Goal: Download file/media

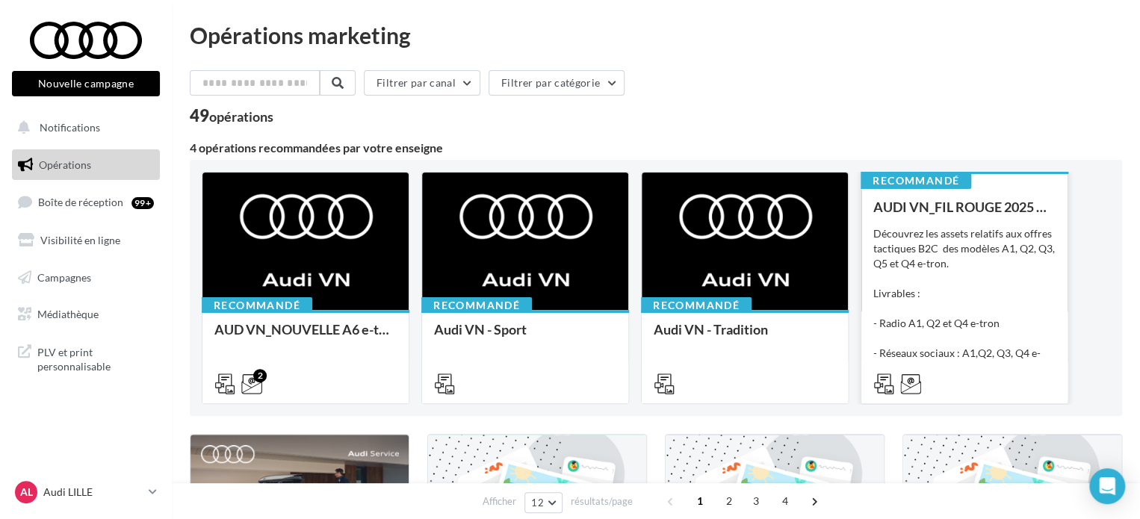
click at [973, 291] on div "Découvrez les assets relatifs aux offres tactiques B2C des modèles A1, Q2, Q3, …" at bounding box center [965, 300] width 182 height 149
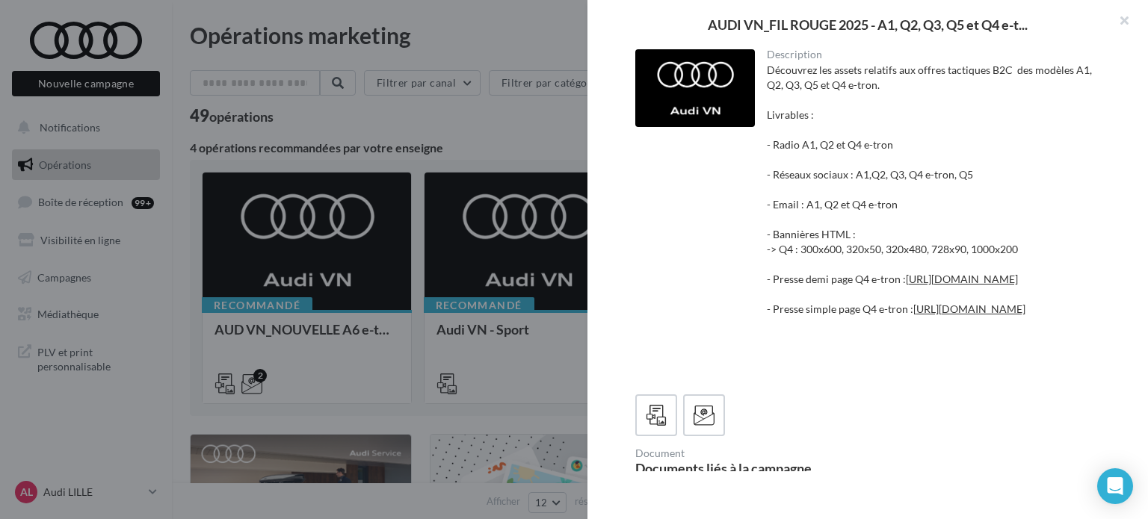
click at [450, 117] on div at bounding box center [574, 259] width 1148 height 519
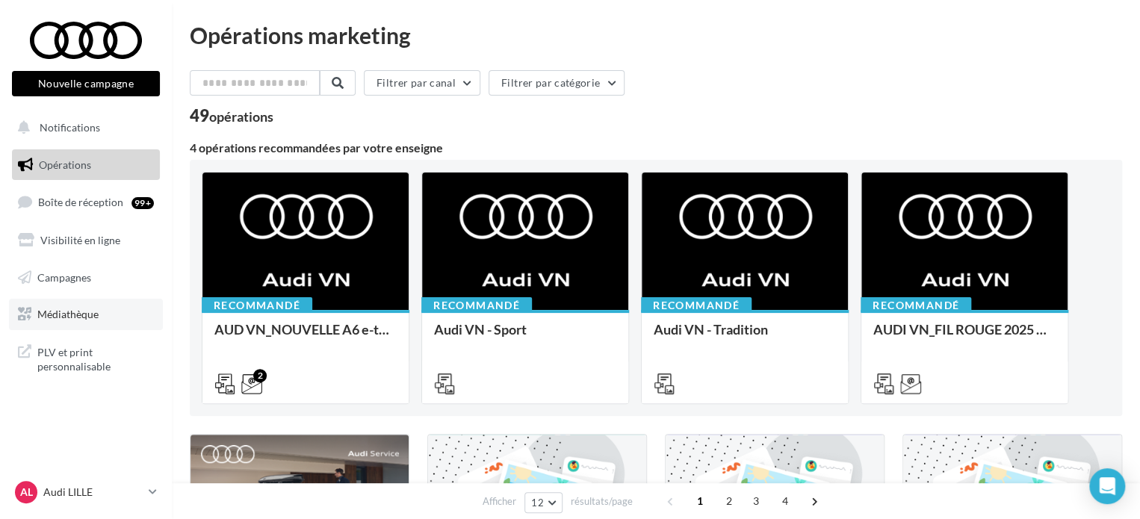
click at [78, 312] on span "Médiathèque" at bounding box center [67, 314] width 61 height 13
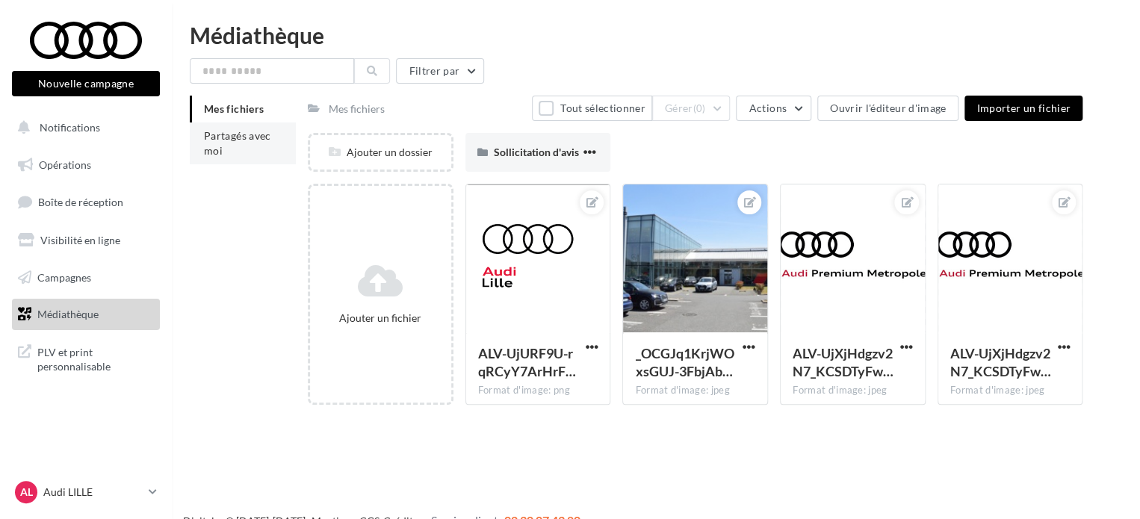
click at [232, 148] on li "Partagés avec moi" at bounding box center [243, 144] width 106 height 42
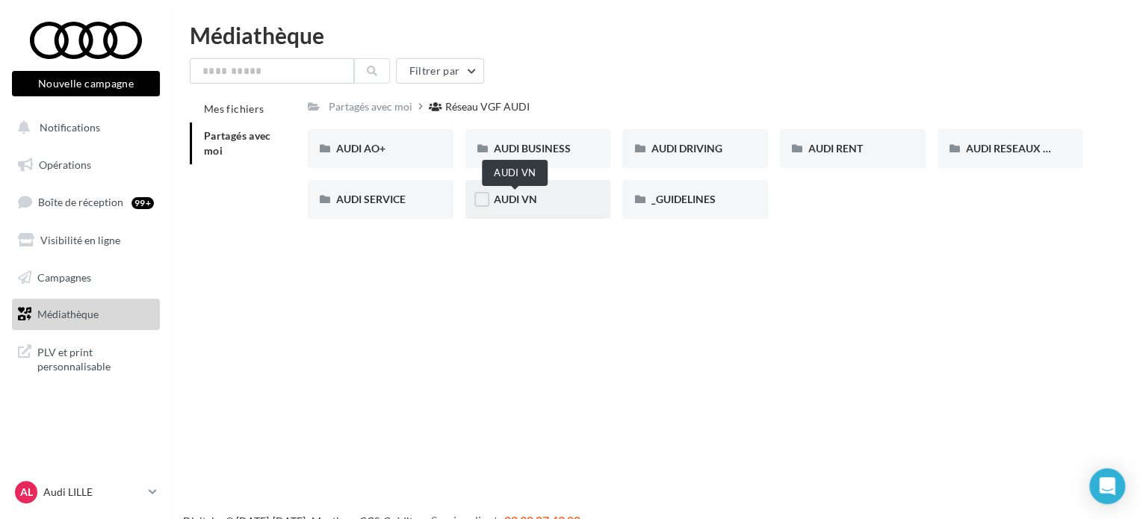
click at [529, 200] on span "AUDI VN" at bounding box center [515, 199] width 43 height 13
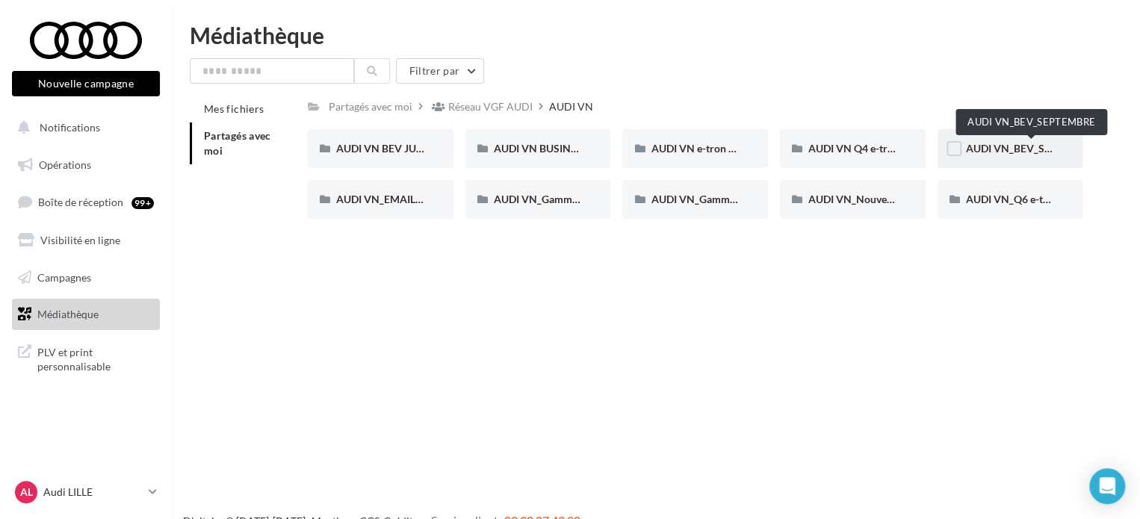
click at [1004, 143] on span "AUDI VN_BEV_SEPTEMBRE" at bounding box center [1032, 148] width 132 height 13
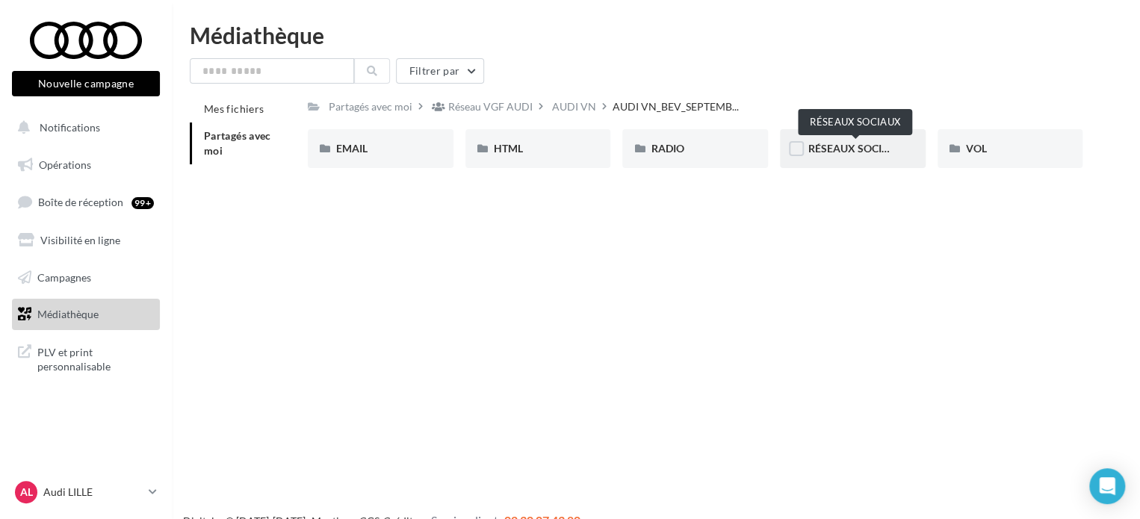
click at [855, 149] on span "RÉSEAUX SOCIAUX" at bounding box center [857, 148] width 96 height 13
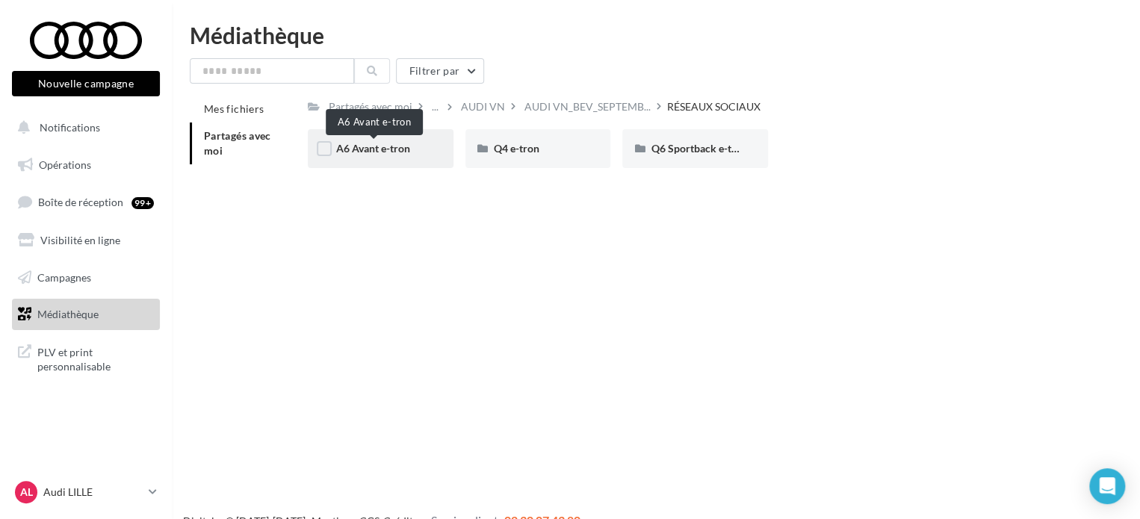
click at [356, 149] on span "A6 Avant e-tron" at bounding box center [373, 148] width 74 height 13
click at [375, 146] on span "CARROUSEL" at bounding box center [366, 148] width 61 height 13
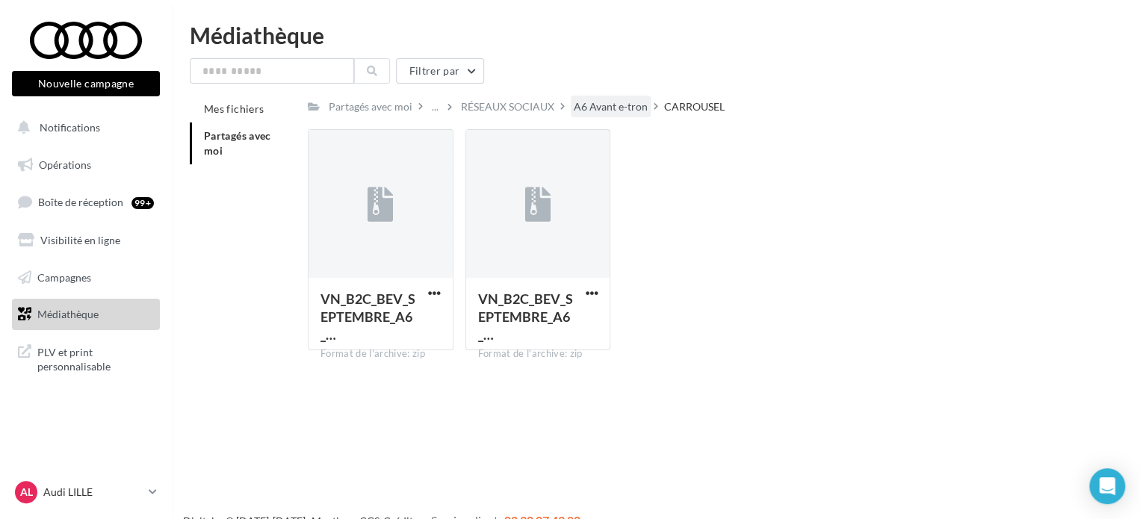
click at [598, 107] on div "A6 Avant e-tron" at bounding box center [611, 106] width 74 height 15
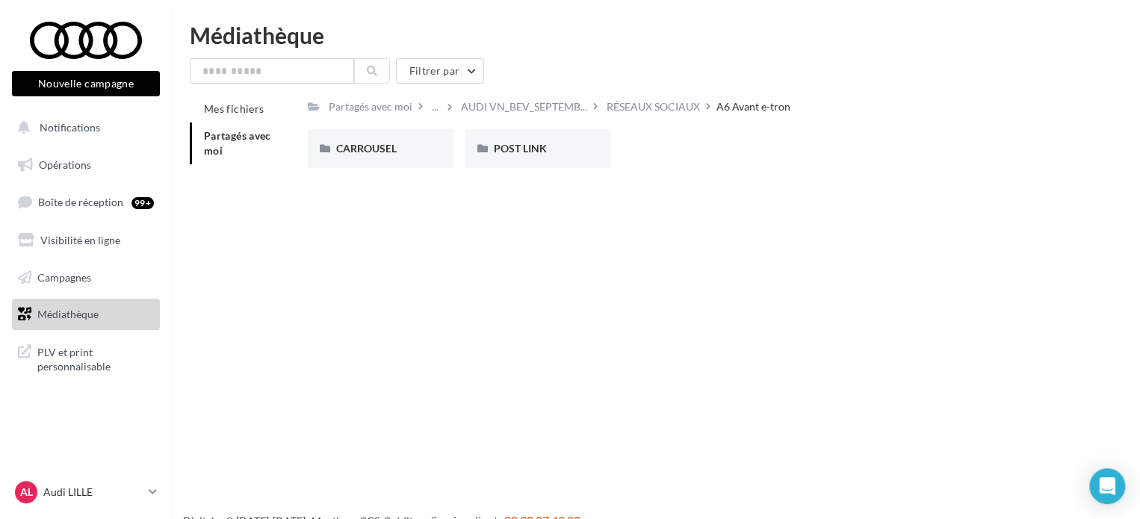
click at [564, 232] on div "Nouvelle campagne Nouvelle campagne Notifications Opérations Boîte de réception…" at bounding box center [570, 283] width 1140 height 519
click at [511, 149] on span "POST LINK" at bounding box center [520, 148] width 53 height 13
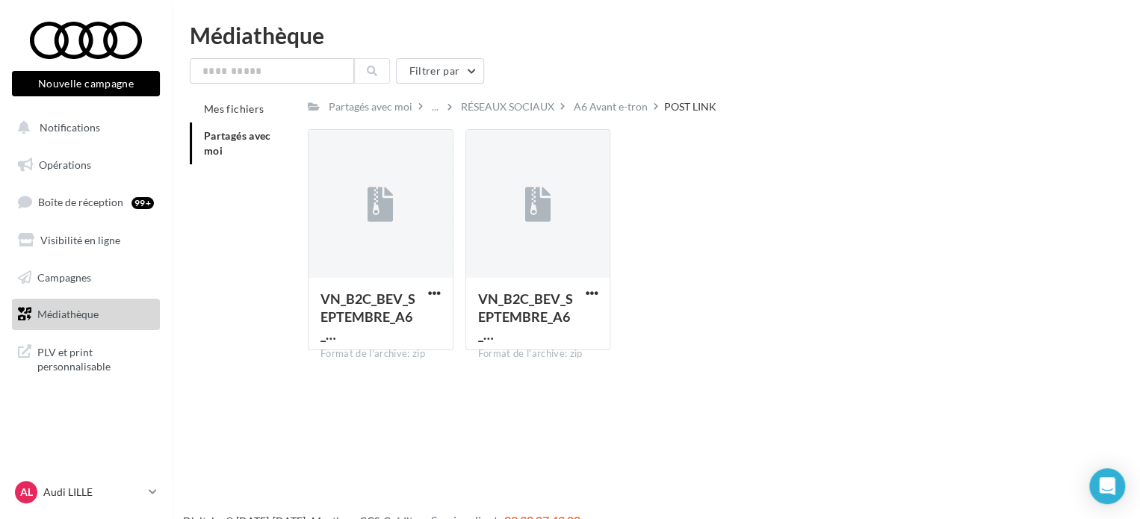
click at [651, 238] on div "VN_B2C_BEV_SEPTEMBRE_A6_… Format de l'archive: zip VN_B2C_BEV_SEPTEMBRE_A6_e-tr…" at bounding box center [701, 245] width 787 height 233
click at [611, 110] on div "A6 Avant e-tron" at bounding box center [611, 106] width 74 height 15
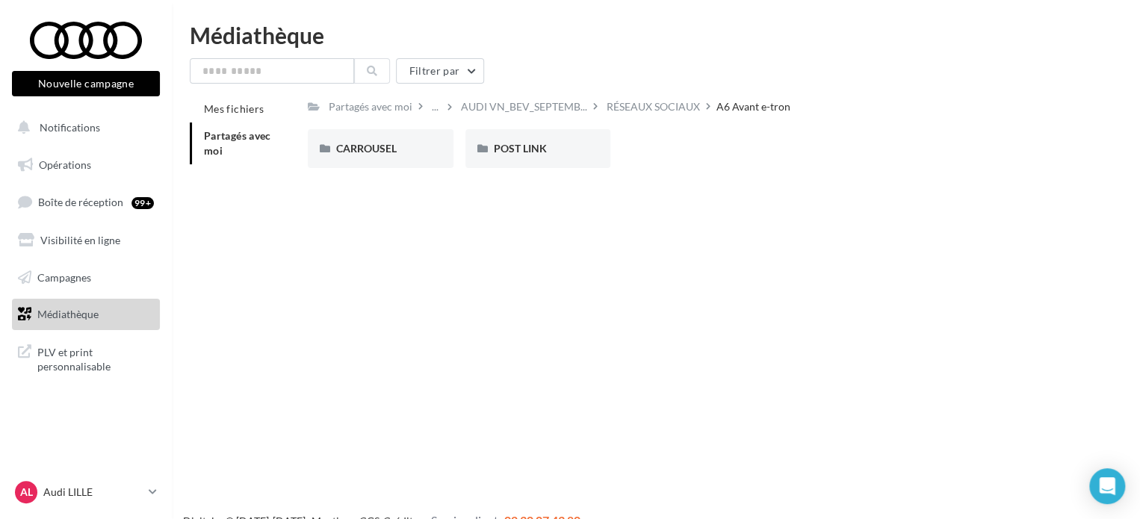
click at [725, 206] on div "Nouvelle campagne Nouvelle campagne Notifications Opérations Boîte de réception…" at bounding box center [570, 283] width 1140 height 519
click at [631, 106] on div "RÉSEAUX SOCIAUX" at bounding box center [653, 106] width 93 height 15
click at [694, 142] on div "Q6 Sportback e-tron" at bounding box center [695, 148] width 89 height 15
click at [392, 150] on span "CARROUSEL" at bounding box center [366, 148] width 61 height 13
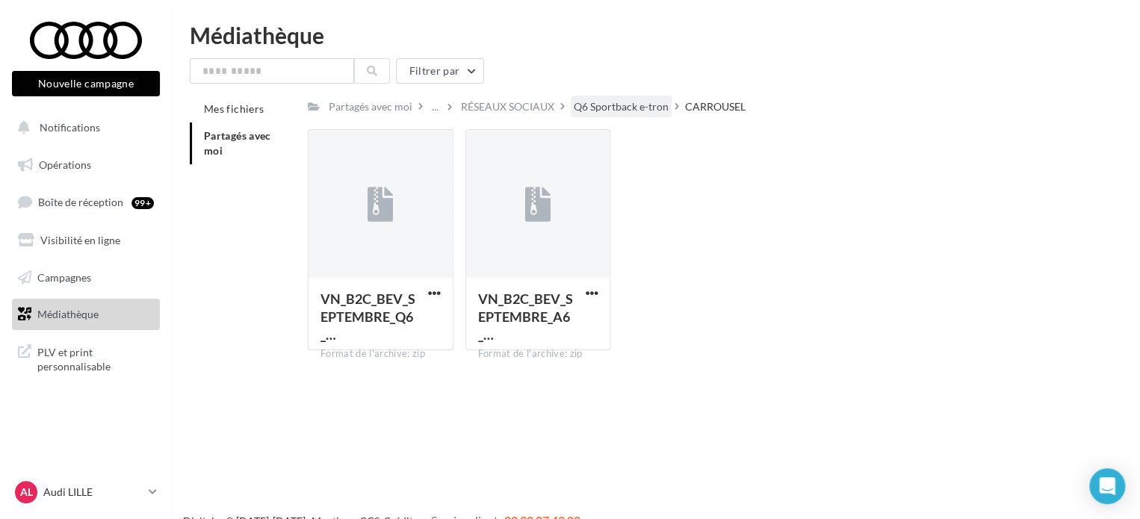
click at [610, 108] on div "Q6 Sportback e-tron" at bounding box center [621, 106] width 95 height 15
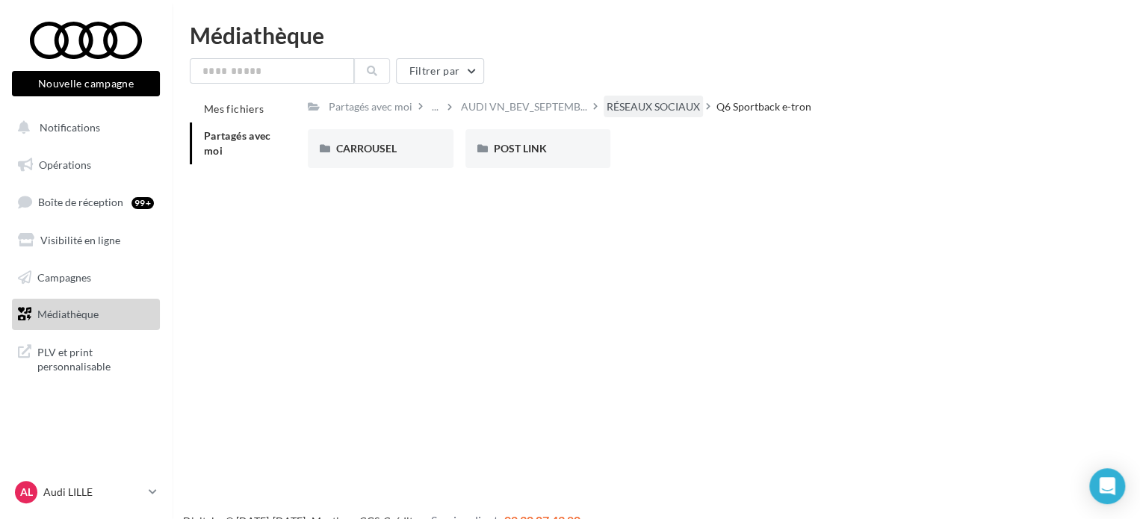
click at [657, 114] on div "RÉSEAUX SOCIAUX" at bounding box center [653, 106] width 93 height 15
click at [342, 236] on div "Nouvelle campagne Nouvelle campagne Notifications Opérations Boîte de réception…" at bounding box center [570, 283] width 1140 height 519
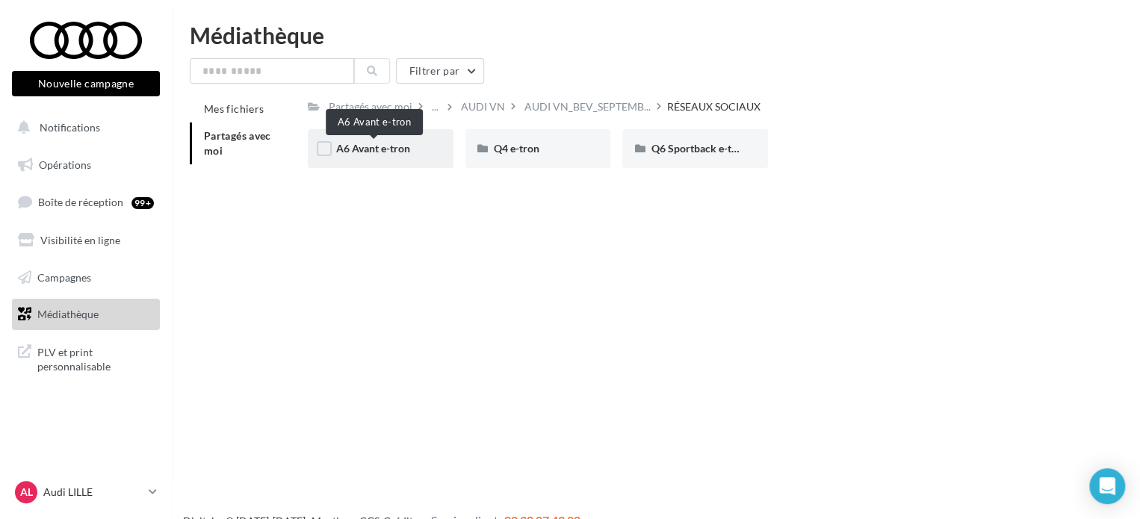
click at [359, 151] on span "A6 Avant e-tron" at bounding box center [373, 148] width 74 height 13
click at [388, 146] on span "CARROUSEL" at bounding box center [366, 148] width 61 height 13
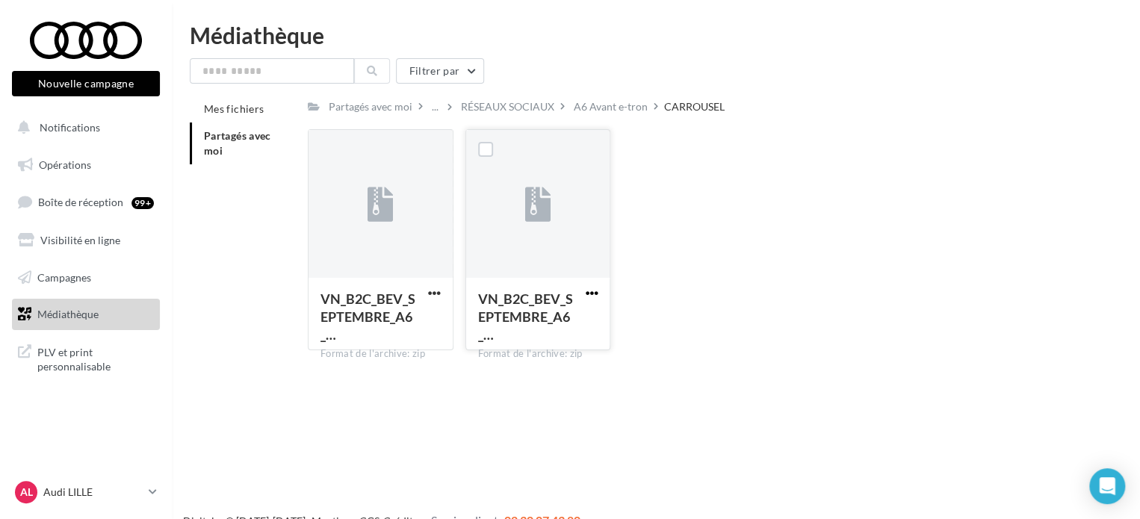
click at [592, 289] on span "button" at bounding box center [591, 293] width 13 height 13
click at [521, 325] on button "Télécharger" at bounding box center [525, 322] width 149 height 39
click at [604, 108] on div "A6 Avant e-tron" at bounding box center [611, 106] width 74 height 15
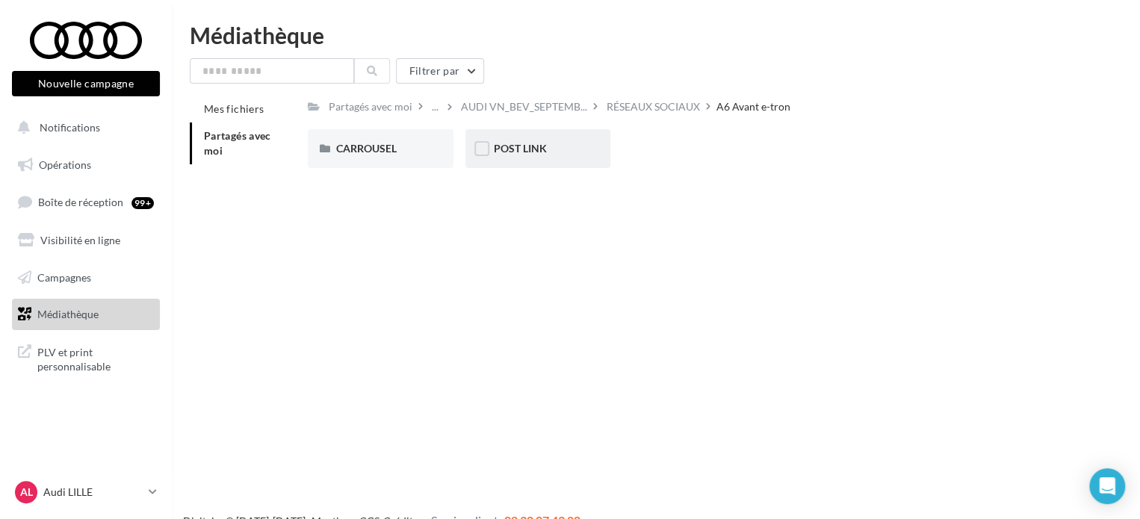
click at [507, 155] on span "POST LINK" at bounding box center [520, 148] width 53 height 13
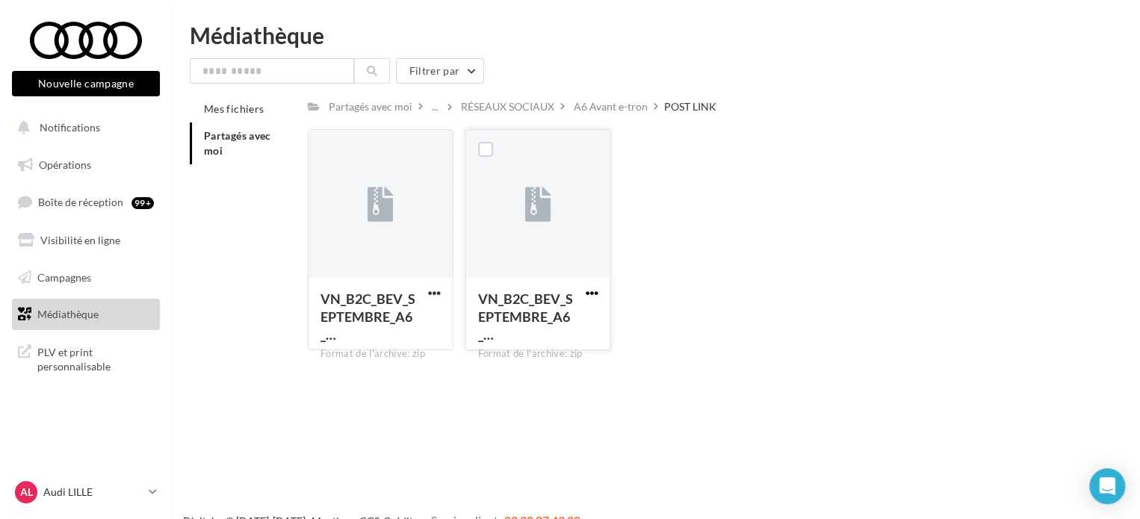
click at [590, 287] on span "button" at bounding box center [591, 293] width 13 height 13
click at [510, 323] on button "Télécharger" at bounding box center [525, 322] width 149 height 39
click at [589, 106] on div "A6 Avant e-tron" at bounding box center [611, 106] width 74 height 15
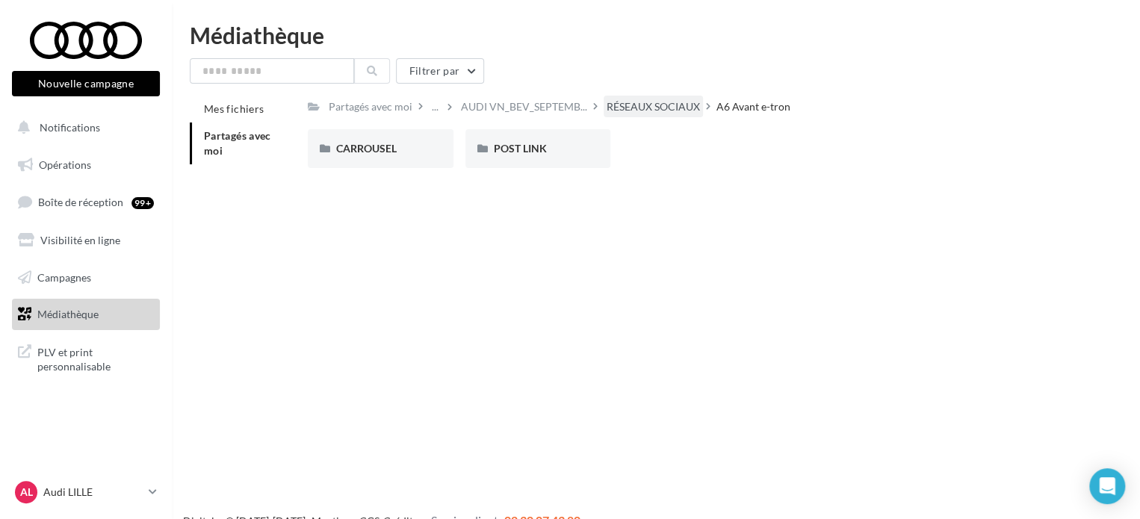
click at [631, 101] on div "RÉSEAUX SOCIAUX" at bounding box center [653, 106] width 93 height 15
click at [531, 139] on div "Q4 e-tron" at bounding box center [539, 148] width 146 height 39
click at [502, 155] on span "POST LINK" at bounding box center [520, 148] width 53 height 13
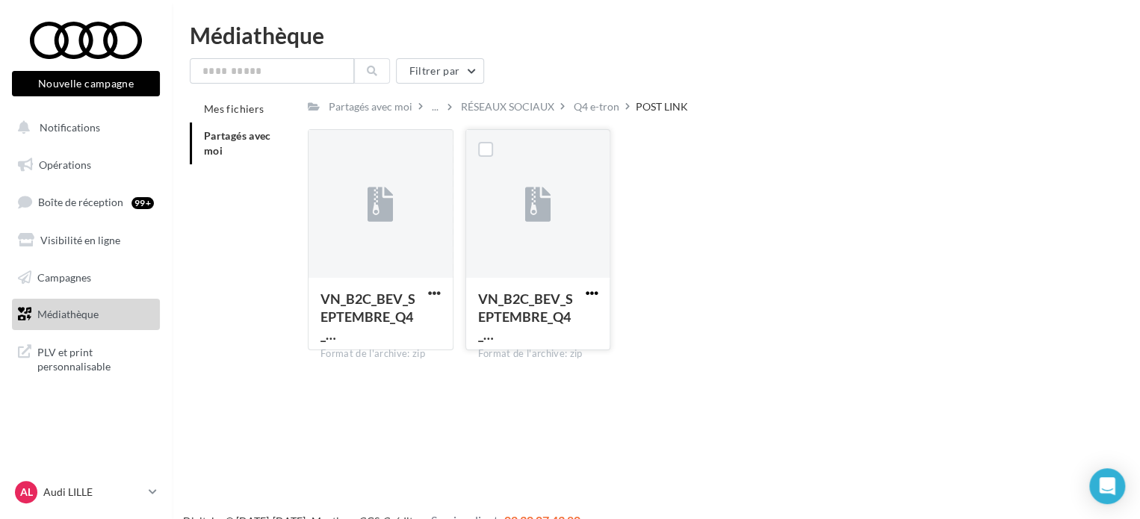
click at [591, 295] on span "button" at bounding box center [591, 293] width 13 height 13
click at [550, 323] on button "Télécharger" at bounding box center [525, 322] width 149 height 39
click at [706, 209] on div "VN_B2C_BEV_SEPTEMBRE_Q4_… Format de l'archive: zip VN_B2C_BEV_SEPTEMBRE_Q4_e-tr…" at bounding box center [701, 245] width 787 height 233
click at [1090, 154] on div "VN_B2C_BEV_SEPTEMBRE_Q4_… Format de l'archive: zip VN_B2C_BEV_SEPTEMBRE_Q4_e-tr…" at bounding box center [701, 245] width 787 height 233
click at [531, 113] on div "RÉSEAUX SOCIAUX" at bounding box center [507, 106] width 93 height 15
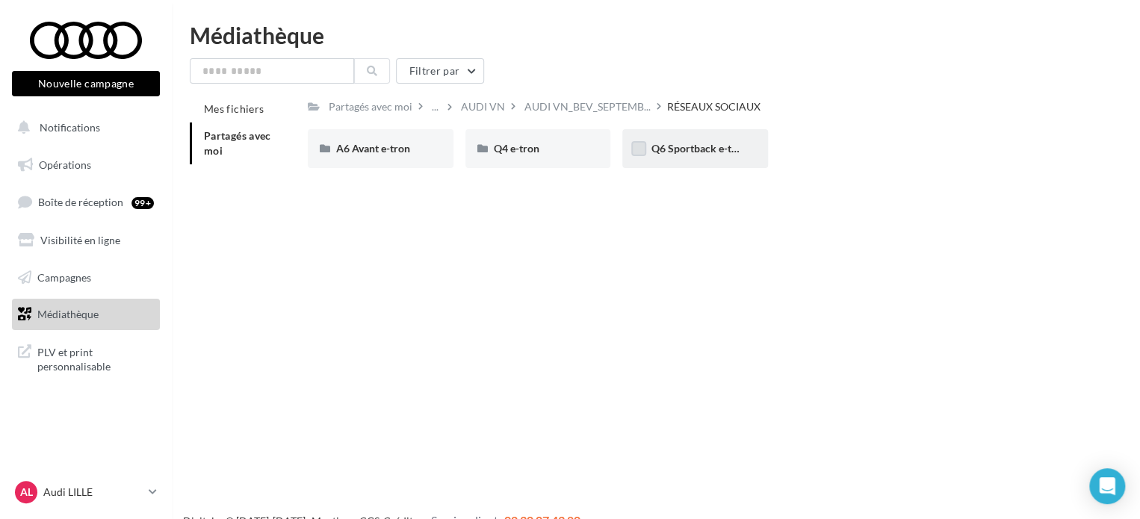
click at [646, 152] on label at bounding box center [639, 148] width 15 height 15
click at [661, 149] on span "Q6 Sportback e-tron" at bounding box center [699, 148] width 96 height 13
click at [675, 148] on span "Q6 Sportback e-tron" at bounding box center [699, 148] width 96 height 13
click at [526, 148] on span "POST LINK" at bounding box center [520, 148] width 53 height 13
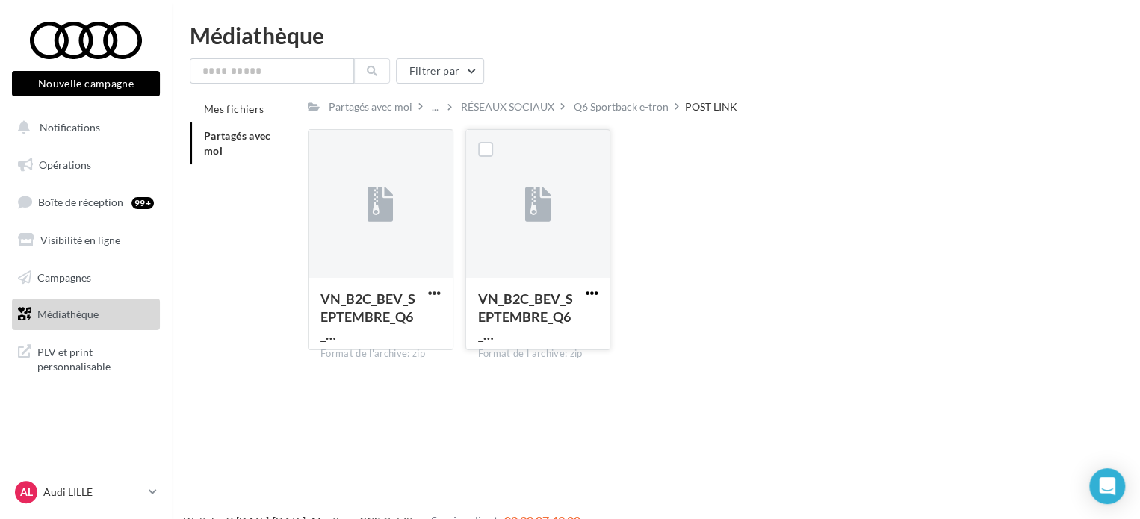
click at [592, 288] on span "button" at bounding box center [591, 293] width 13 height 13
click at [525, 321] on button "Télécharger" at bounding box center [525, 322] width 149 height 39
click at [432, 291] on span "button" at bounding box center [434, 293] width 13 height 13
click at [496, 400] on div "Nouvelle campagne Nouvelle campagne Notifications Opérations Boîte de réception…" at bounding box center [570, 283] width 1140 height 519
click at [433, 292] on span "button" at bounding box center [434, 293] width 13 height 13
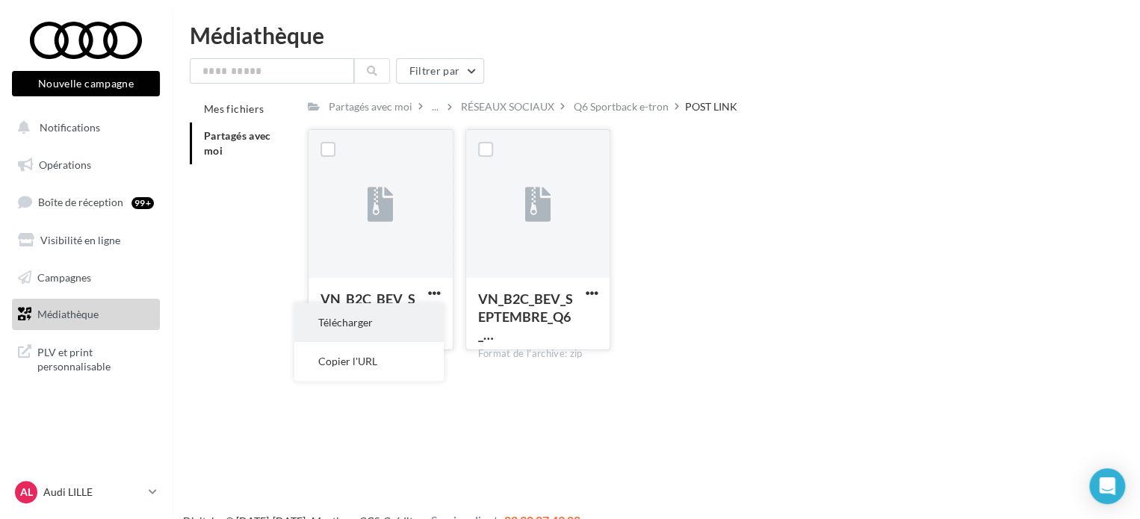
click at [374, 321] on button "Télécharger" at bounding box center [368, 322] width 149 height 39
